Goal: Task Accomplishment & Management: Use online tool/utility

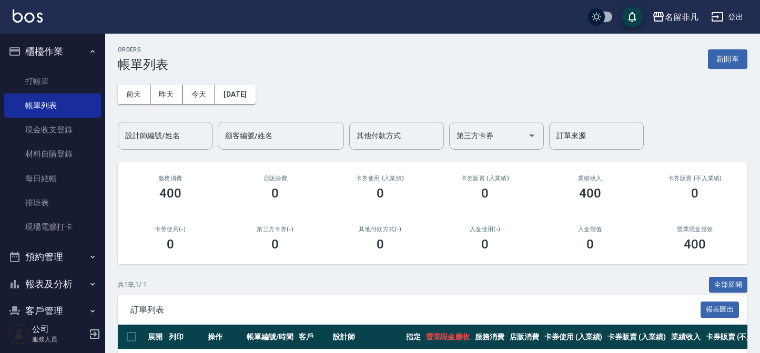
scroll to position [69, 0]
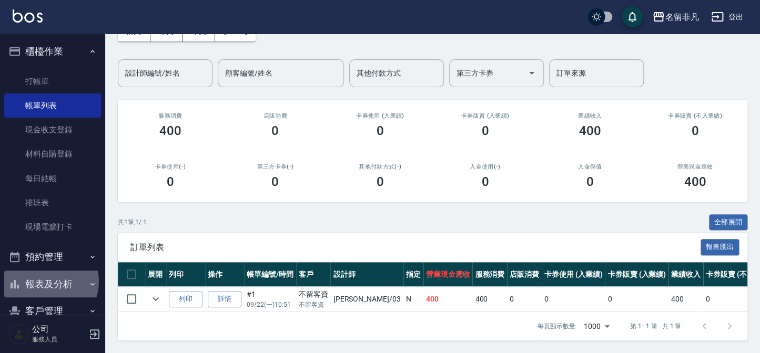
click at [44, 282] on button "報表及分析" at bounding box center [52, 284] width 97 height 27
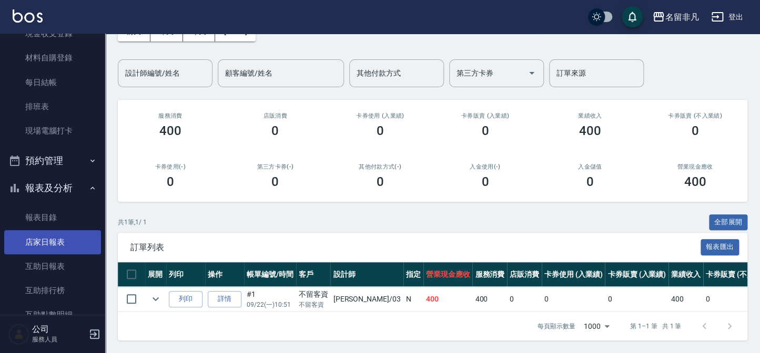
scroll to position [143, 0]
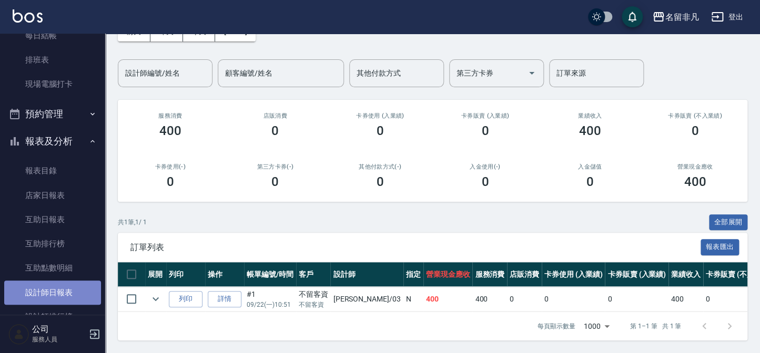
click at [52, 289] on link "設計師日報表" at bounding box center [52, 293] width 97 height 24
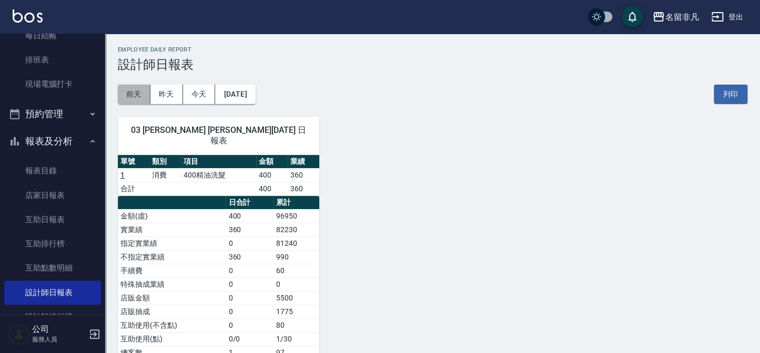
click at [137, 96] on button "前天" at bounding box center [134, 94] width 33 height 19
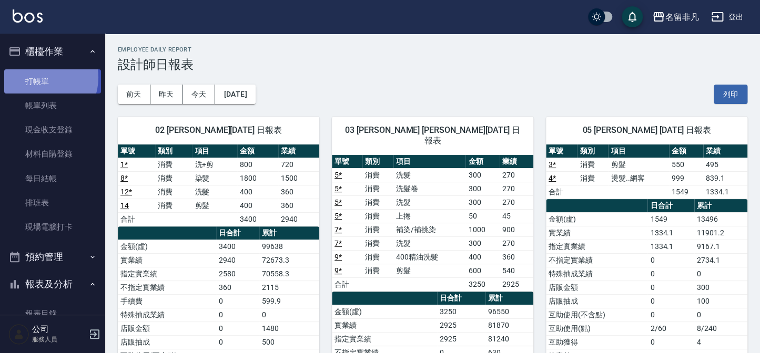
click at [41, 77] on link "打帳單" at bounding box center [52, 81] width 97 height 24
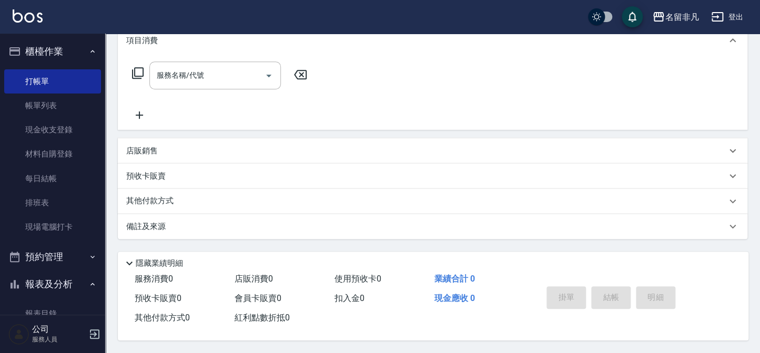
scroll to position [151, 0]
